Goal: Task Accomplishment & Management: Use online tool/utility

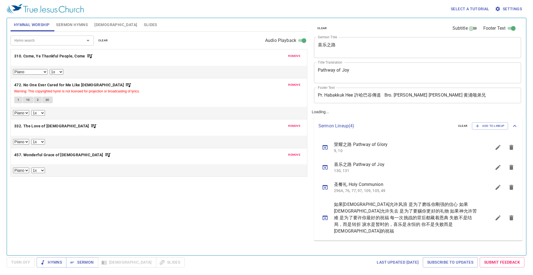
select select "1"
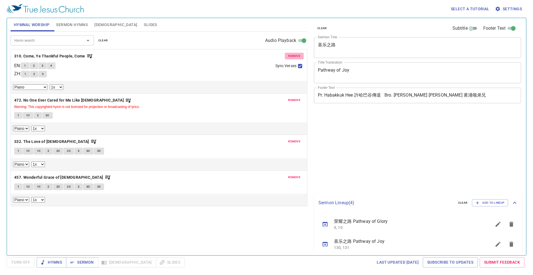
click at [299, 57] on span "remove" at bounding box center [294, 56] width 12 height 5
click at [299, 98] on span "remove" at bounding box center [294, 100] width 12 height 5
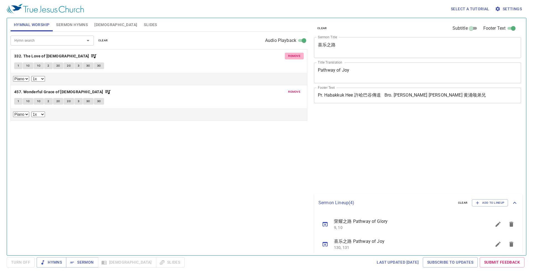
click at [299, 57] on span "remove" at bounding box center [294, 56] width 12 height 5
click at [299, 89] on span "remove" at bounding box center [294, 91] width 12 height 5
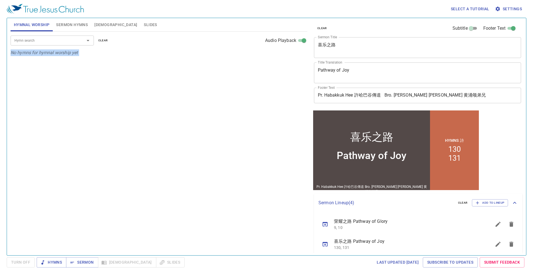
click at [299, 57] on div "Hymn search Hymn search clear Audio Playback No hymns for hymnal worship yet" at bounding box center [159, 141] width 297 height 219
click at [64, 19] on button "Sermon Hymns" at bounding box center [72, 24] width 38 height 13
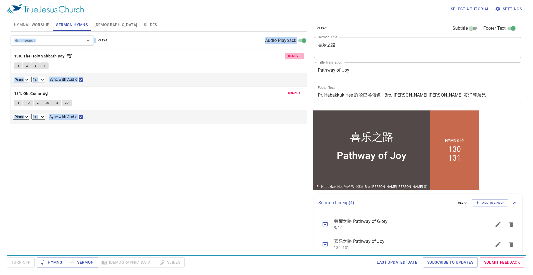
click at [298, 54] on span "remove" at bounding box center [294, 56] width 12 height 5
click at [298, 90] on button "remove" at bounding box center [294, 93] width 19 height 7
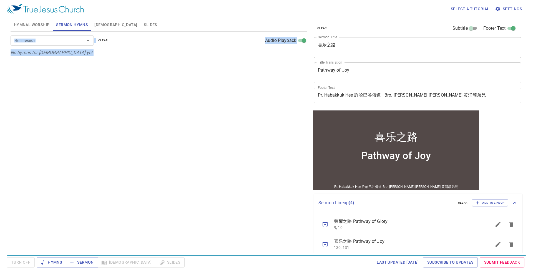
click at [28, 39] on input "Hymn search" at bounding box center [44, 40] width 64 height 6
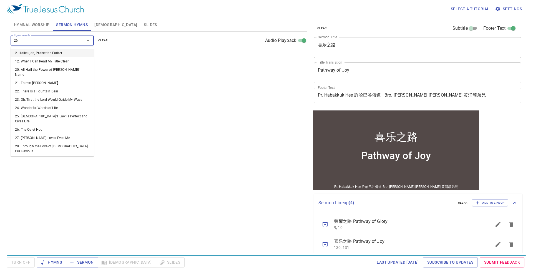
type input "264"
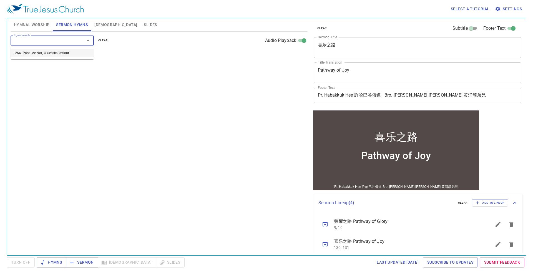
select select "1"
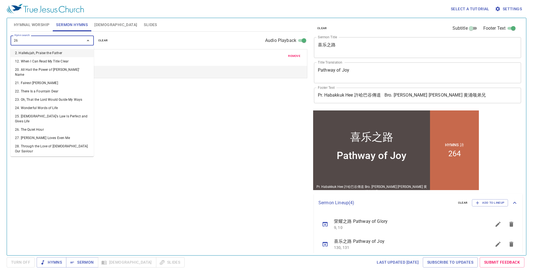
type input "265"
select select "1"
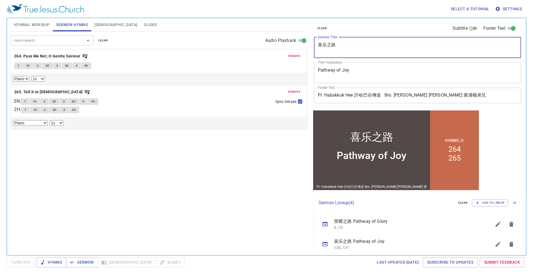
drag, startPoint x: 349, startPoint y: 47, endPoint x: 287, endPoint y: 43, distance: 62.1
click at [287, 43] on div "Hymnal Worship Sermon Hymns Bible Slides Hymn search Hymn search clear Audio Pl…" at bounding box center [266, 135] width 517 height 238
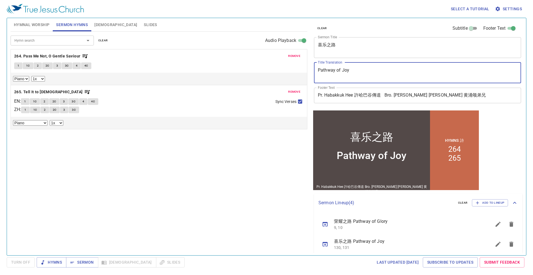
drag, startPoint x: 366, startPoint y: 72, endPoint x: 267, endPoint y: 63, distance: 99.4
click at [267, 63] on div "Hymnal Worship Sermon Hymns Bible Slides Hymn search Hymn search clear Audio Pl…" at bounding box center [266, 135] width 517 height 238
type textarea "[PERSON_NAME]'s Prayer"
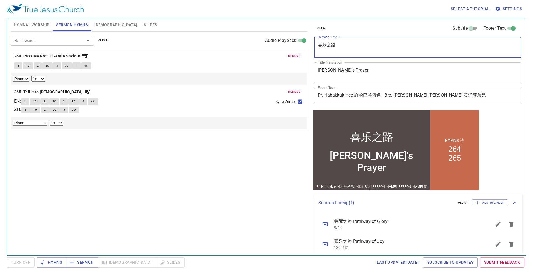
drag, startPoint x: 339, startPoint y: 44, endPoint x: 304, endPoint y: 34, distance: 36.4
click at [304, 36] on div "Hymnal Worship Sermon Hymns Bible Slides Hymn search Hymn search clear Audio Pl…" at bounding box center [266, 135] width 517 height 238
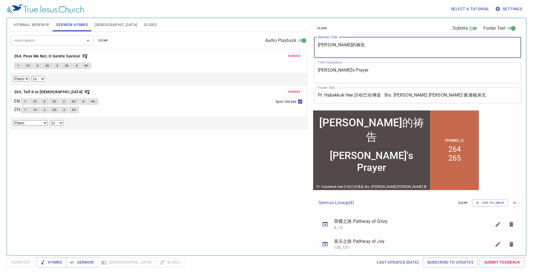
type textarea "哈娜的祷告"
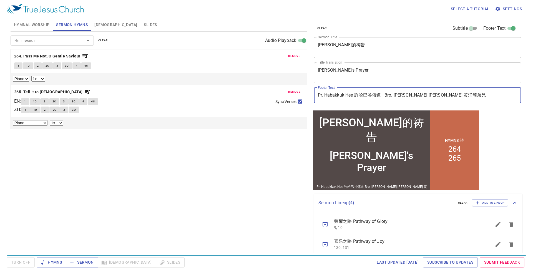
drag, startPoint x: 456, startPoint y: 99, endPoint x: 283, endPoint y: 92, distance: 173.0
click at [283, 92] on div "Hymnal Worship Sermon Hymns Bible Slides Hymn search Hymn search clear Audio Pl…" at bounding box center [266, 135] width 517 height 238
paste input "Sis. [PERSON_NAME]姐妹 [PERSON_NAME]. [PERSON_NAME] [PERSON_NAME]"
type input "Sis. [PERSON_NAME]姐妹 [PERSON_NAME]. [PERSON_NAME] [PERSON_NAME]"
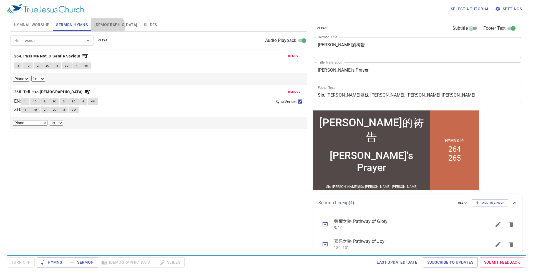
drag, startPoint x: 107, startPoint y: 27, endPoint x: 109, endPoint y: 25, distance: 3.0
click at [107, 27] on button "[DEMOGRAPHIC_DATA]" at bounding box center [115, 24] width 49 height 13
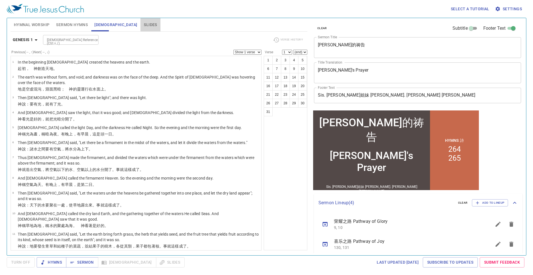
click at [144, 22] on span "Slides" at bounding box center [150, 24] width 13 height 7
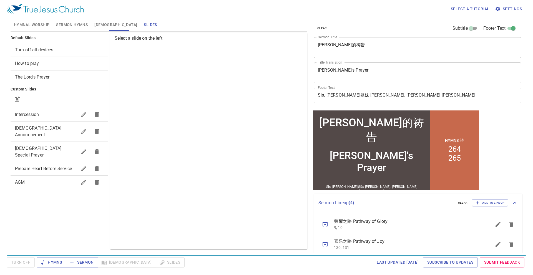
click at [65, 116] on span "Intercession" at bounding box center [46, 114] width 62 height 7
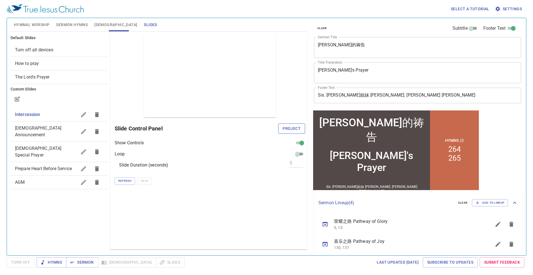
click at [286, 128] on span "Project" at bounding box center [292, 128] width 18 height 7
click at [38, 26] on span "Hymnal Worship" at bounding box center [32, 24] width 36 height 7
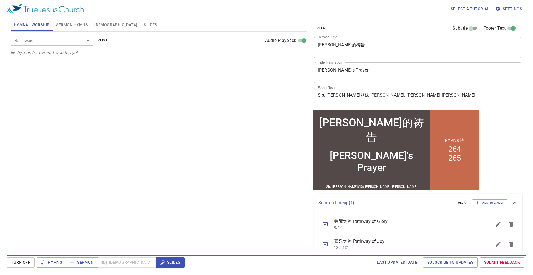
click at [74, 40] on input "Hymn search" at bounding box center [44, 40] width 64 height 6
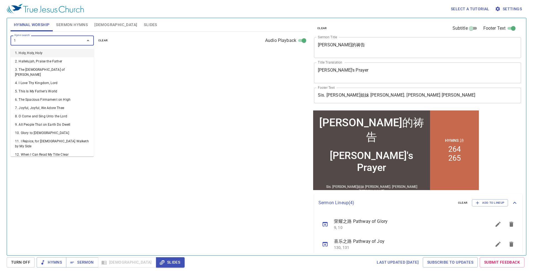
type input "12"
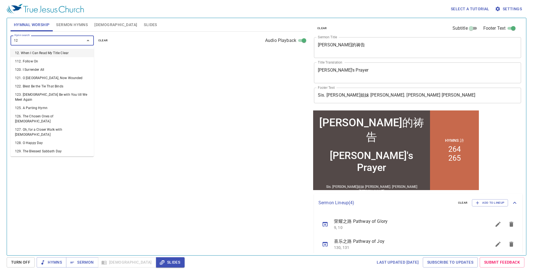
select select "1"
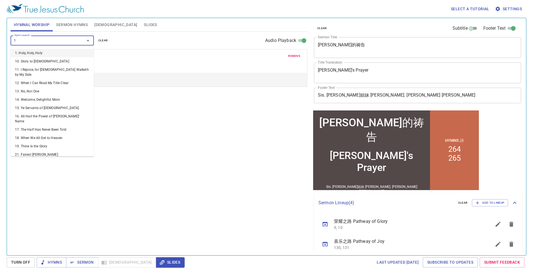
type input "15"
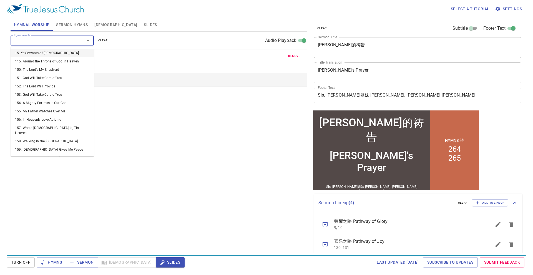
select select "1"
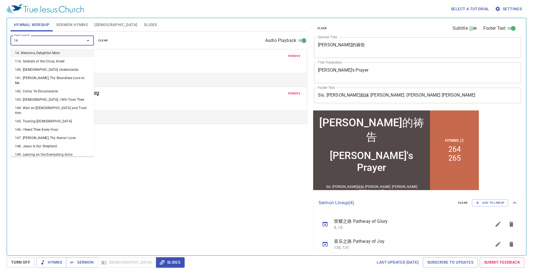
type input "144"
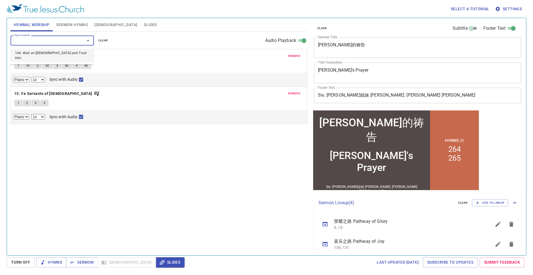
select select "1"
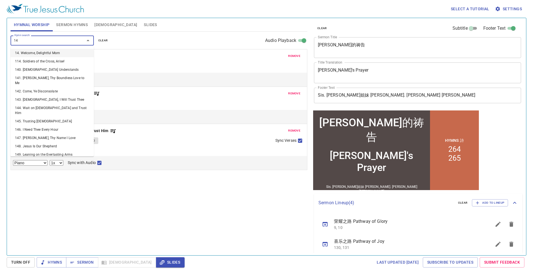
type input "147"
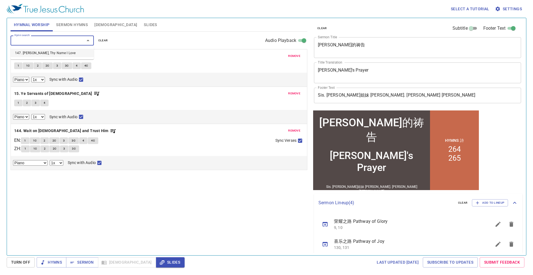
select select "1"
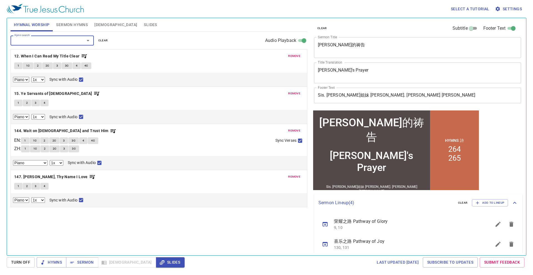
click at [71, 19] on button "Sermon Hymns" at bounding box center [72, 24] width 38 height 13
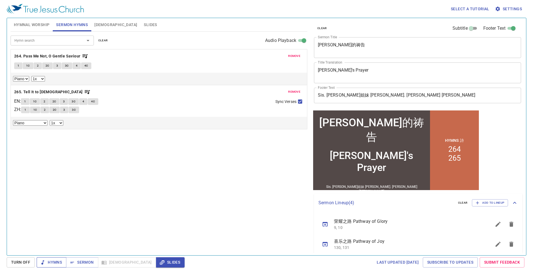
click at [59, 265] on span "Hymns" at bounding box center [51, 262] width 21 height 7
click at [36, 25] on span "Hymnal Worship" at bounding box center [32, 24] width 36 height 7
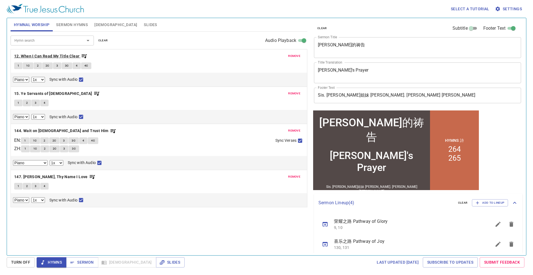
click at [62, 55] on b "12. When I Can Read My Title Clear" at bounding box center [47, 56] width 66 height 7
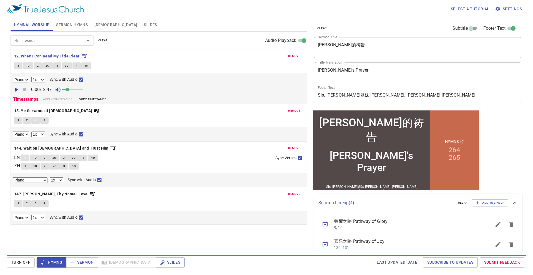
click at [17, 66] on button "1" at bounding box center [18, 66] width 8 height 7
checkbox input "false"
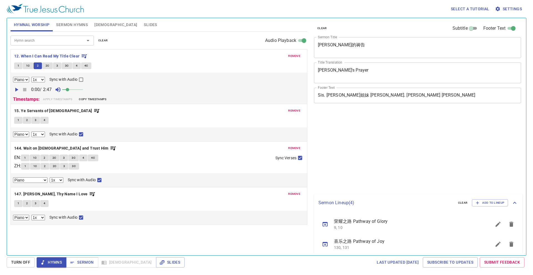
select select "1"
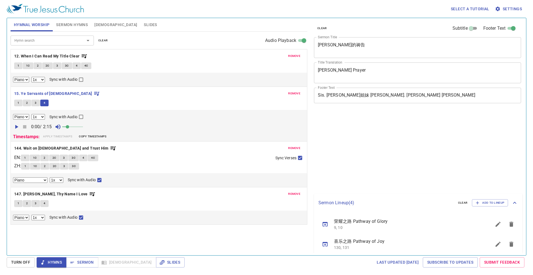
select select "1"
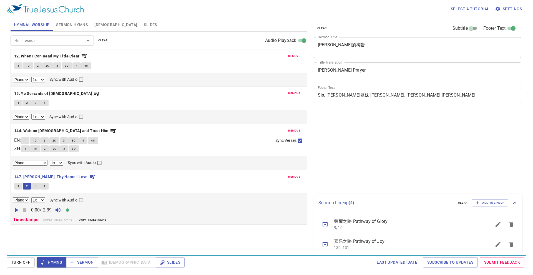
select select "1"
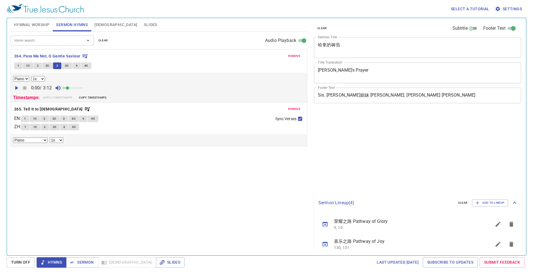
select select "1"
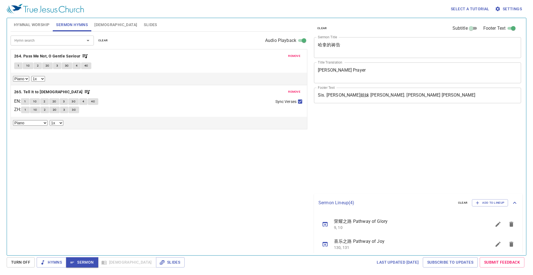
select select "1"
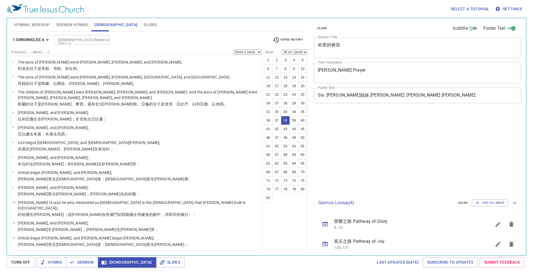
select select "38"
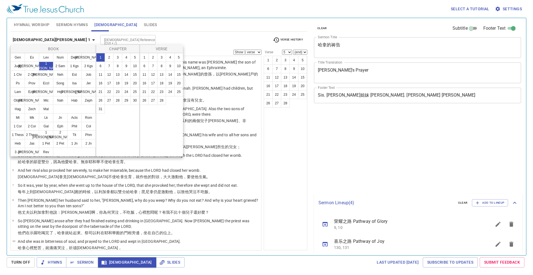
select select "5"
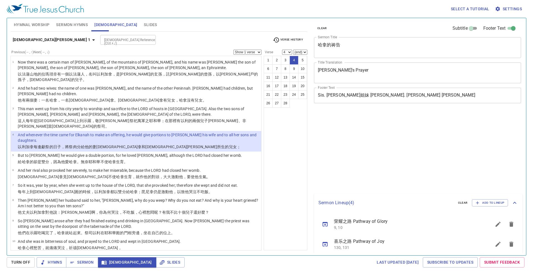
select select "4"
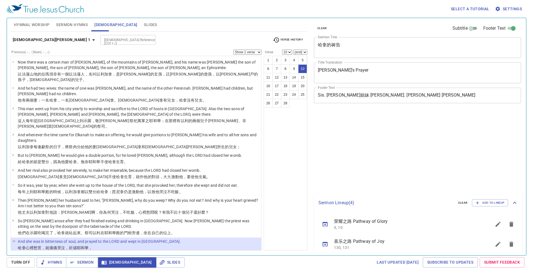
select select "10"
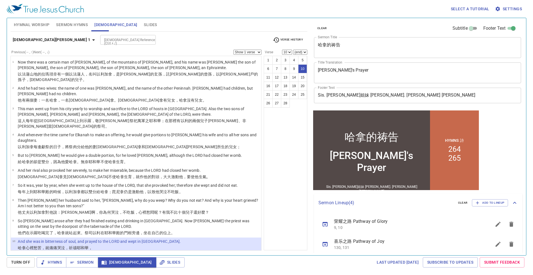
scroll to position [33, 0]
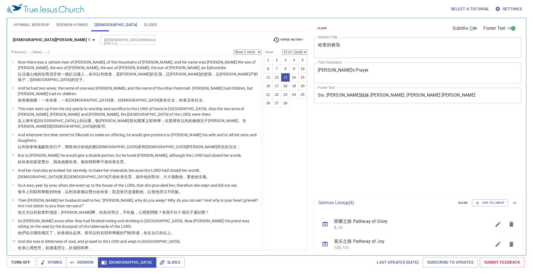
select select "13"
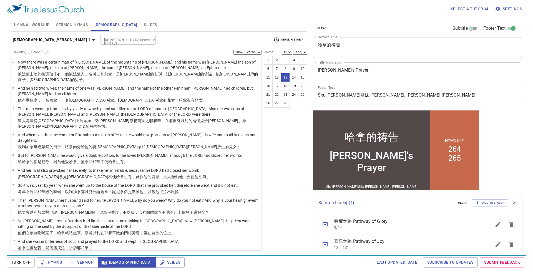
scroll to position [117, 0]
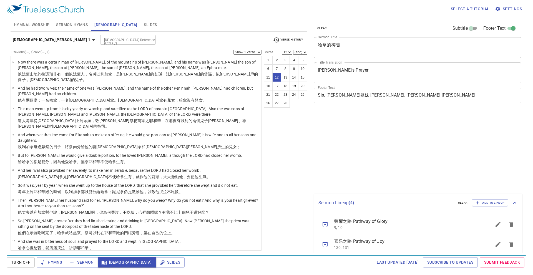
select select "12"
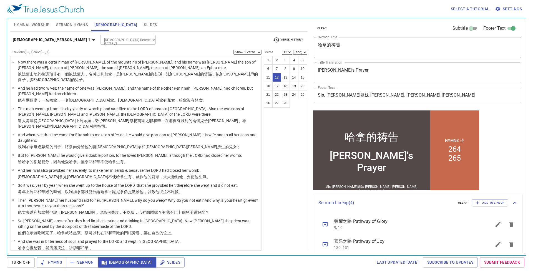
scroll to position [83, 0]
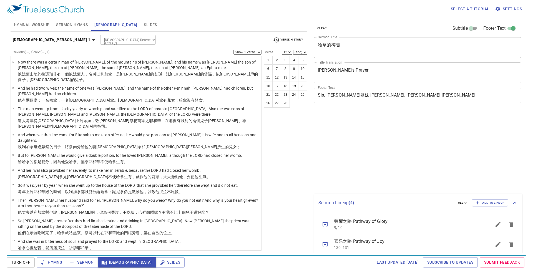
select select "12"
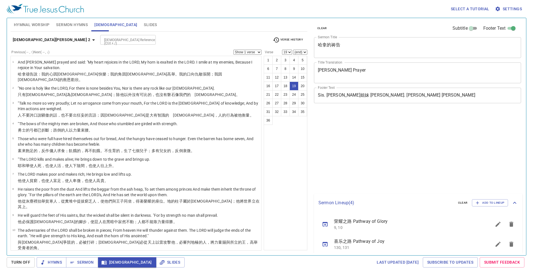
select select "19"
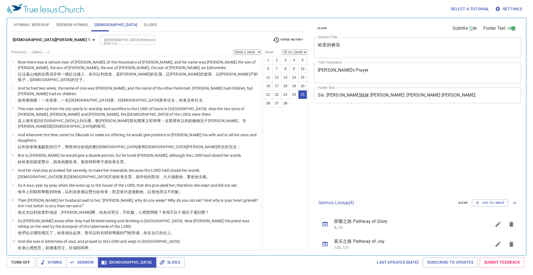
select select "25"
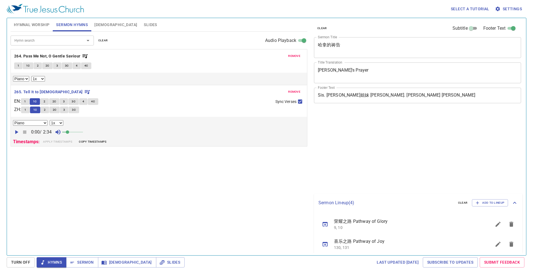
select select "1"
